Goal: Find specific page/section: Find specific page/section

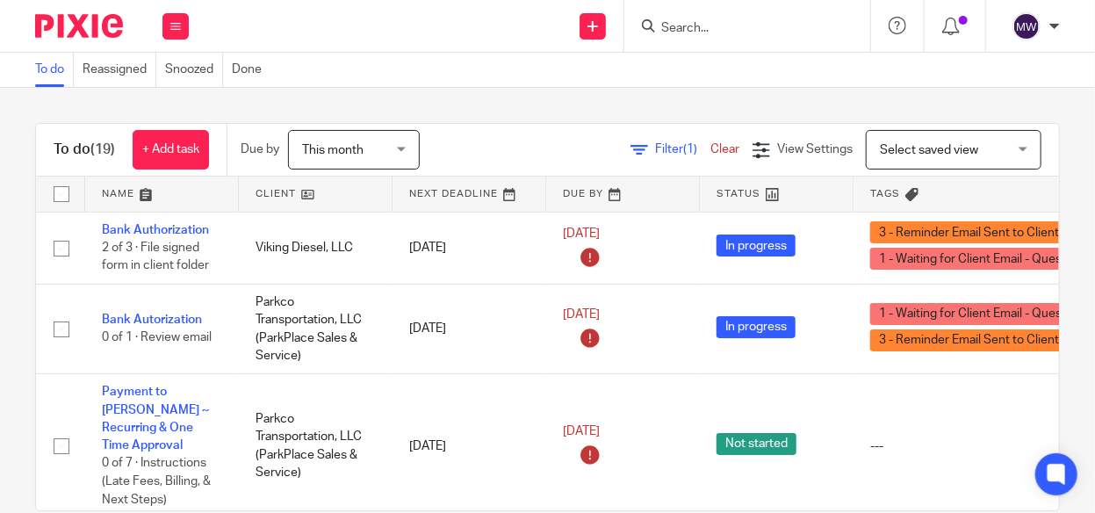
scroll to position [1229, 0]
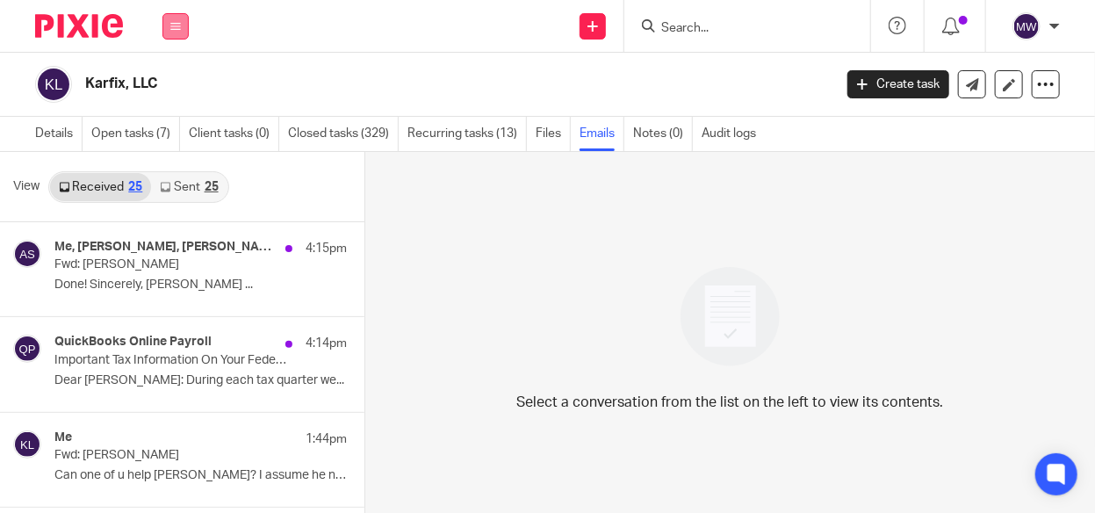
click at [170, 31] on icon at bounding box center [175, 26] width 11 height 11
click at [165, 99] on li "Email" at bounding box center [175, 107] width 47 height 25
click at [176, 109] on link "Email" at bounding box center [166, 107] width 29 height 12
